Goal: Task Accomplishment & Management: Use online tool/utility

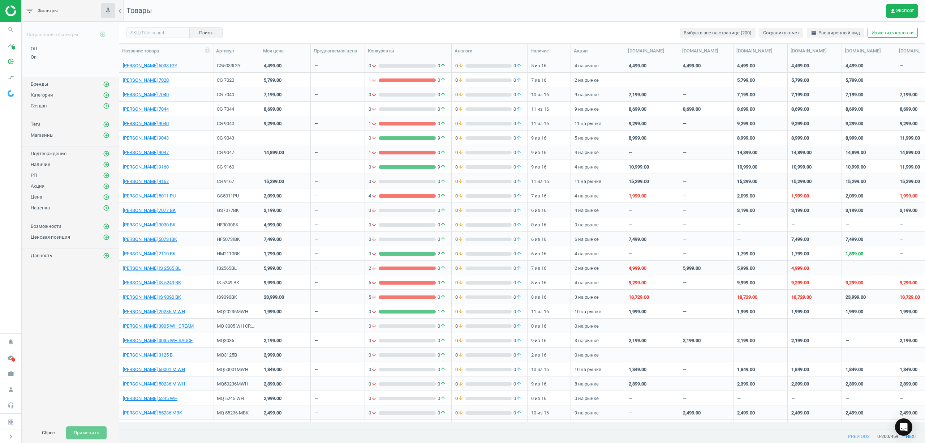
scroll to position [356, 798]
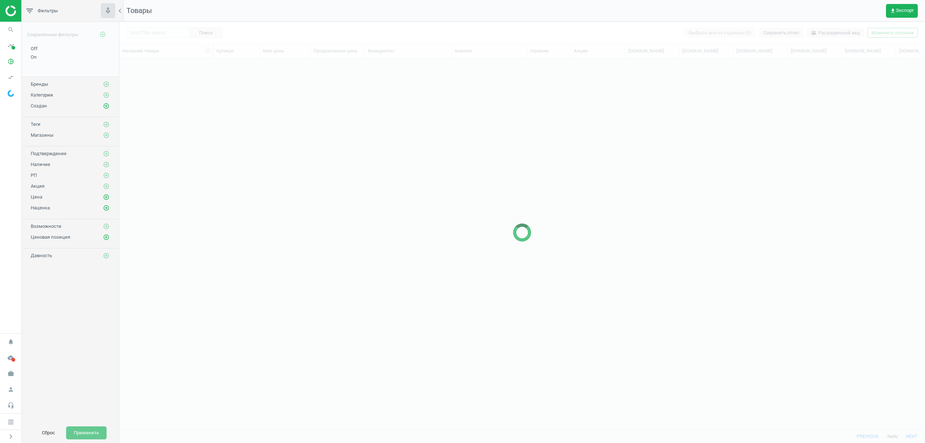
scroll to position [356, 798]
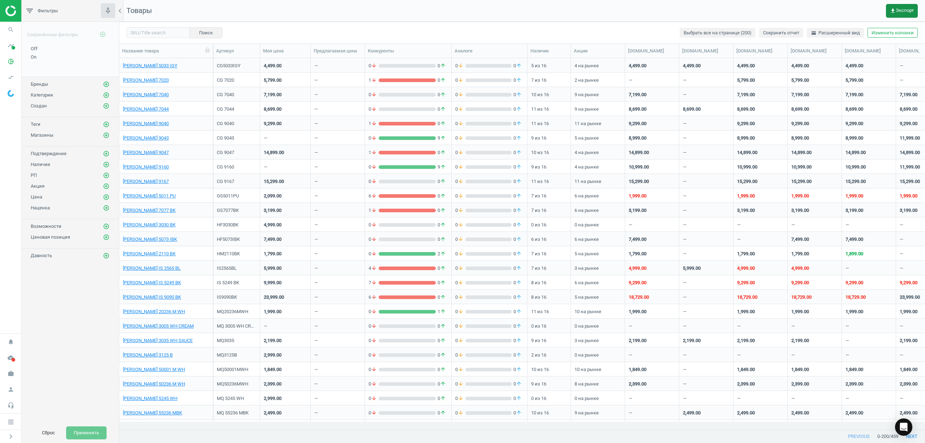
click at [910, 9] on span "get_app Экспорт" at bounding box center [902, 11] width 24 height 6
click at [822, 57] on button "insert_drive_file Отчет (Excel)" at bounding box center [855, 55] width 126 height 14
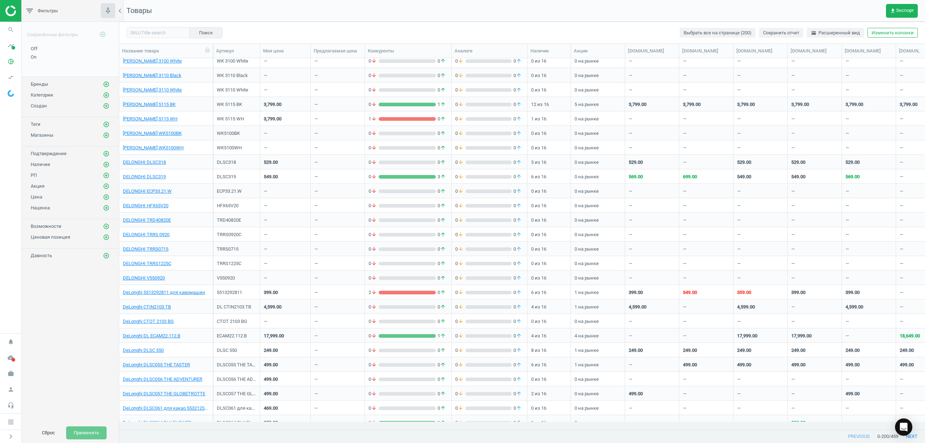
scroll to position [2024, 0]
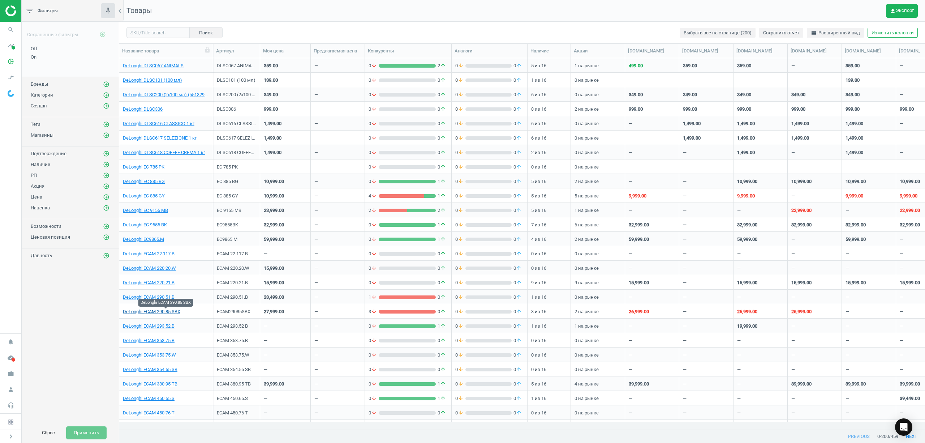
click at [166, 311] on link "DeLonghi ECAM 290.85 SBX" at bounding box center [151, 311] width 57 height 7
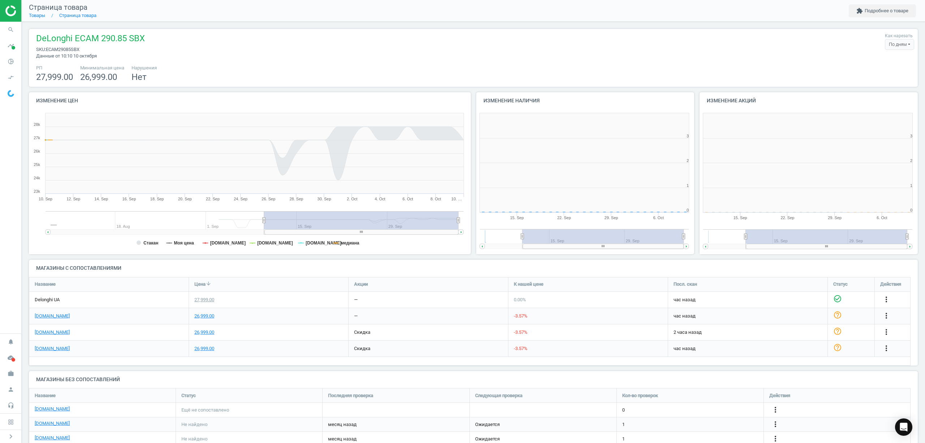
scroll to position [159, 231]
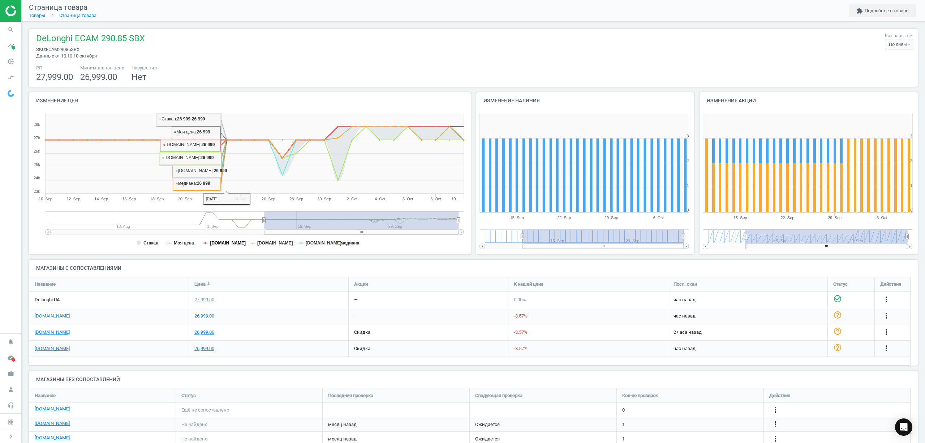
click at [228, 241] on tspan "[DOMAIN_NAME]" at bounding box center [228, 242] width 36 height 5
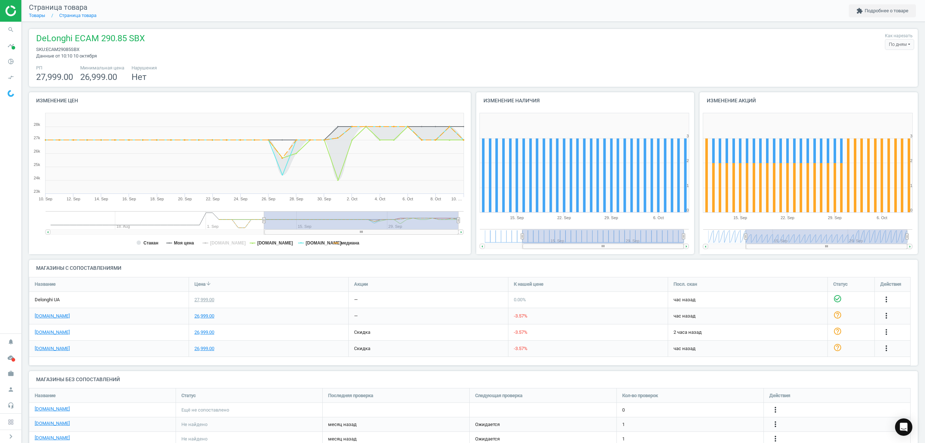
click at [228, 242] on tspan "[DOMAIN_NAME]" at bounding box center [228, 242] width 36 height 5
click at [228, 243] on tspan "[DOMAIN_NAME]" at bounding box center [228, 242] width 36 height 5
